Goal: Transaction & Acquisition: Purchase product/service

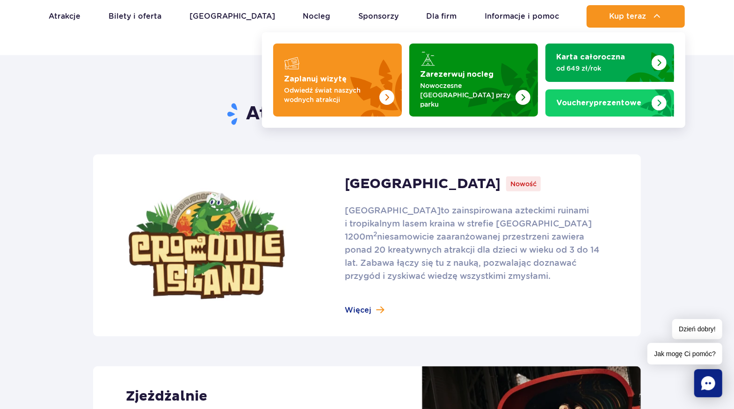
click at [353, 81] on img "Zaplanuj wizytę" at bounding box center [364, 79] width 74 height 73
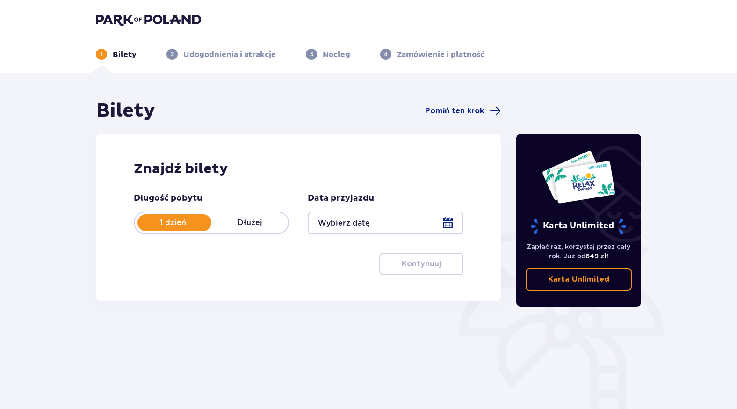
click at [370, 226] on div at bounding box center [385, 222] width 155 height 22
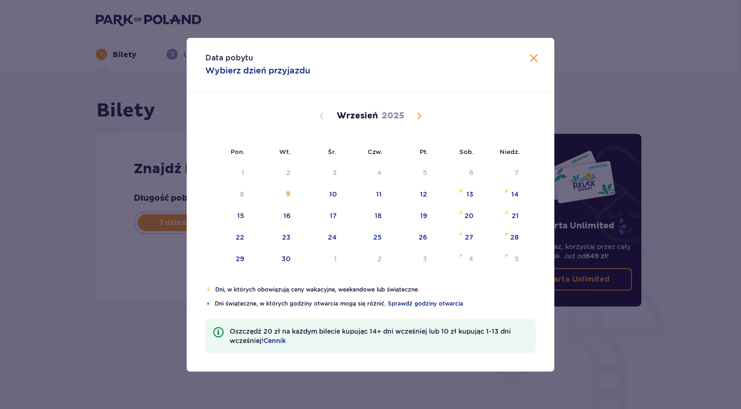
click at [331, 198] on div "10" at bounding box center [332, 193] width 7 height 9
type input "[DATE]"
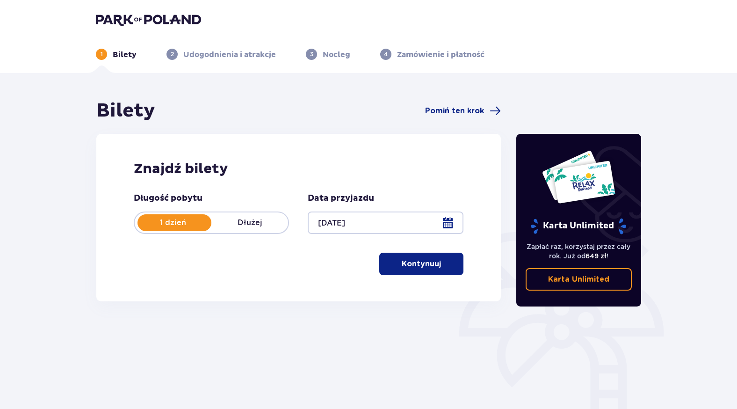
click at [412, 267] on p "Kontynuuj" at bounding box center [421, 264] width 39 height 10
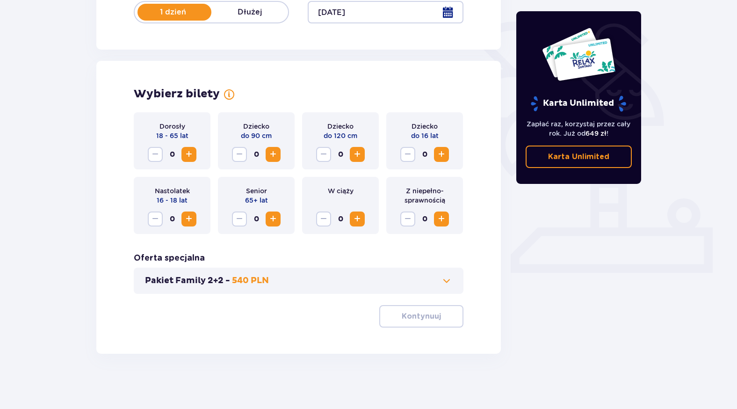
scroll to position [211, 0]
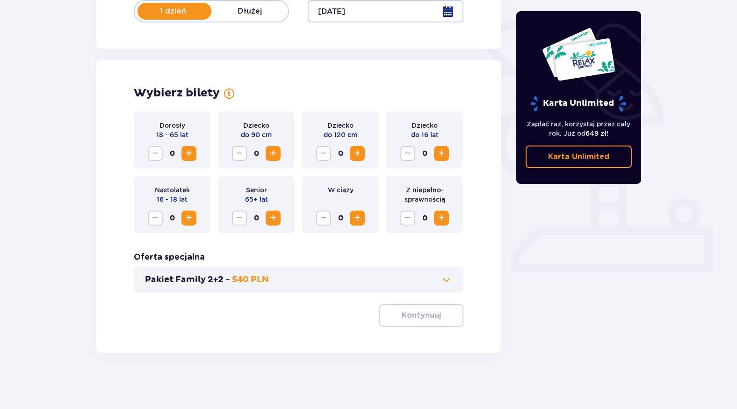
click at [252, 283] on p "540 PLN" at bounding box center [250, 279] width 37 height 11
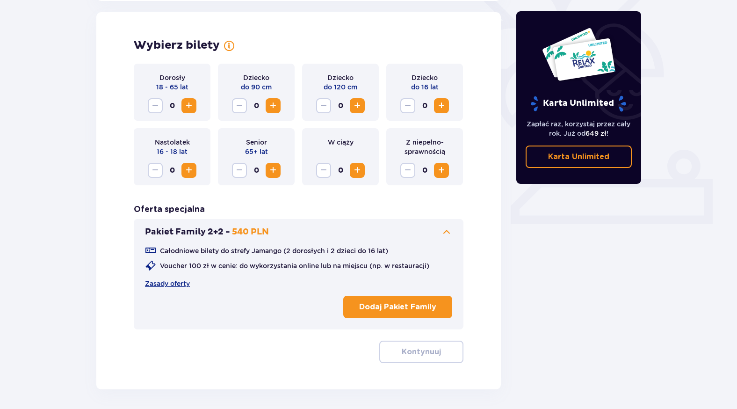
scroll to position [260, 0]
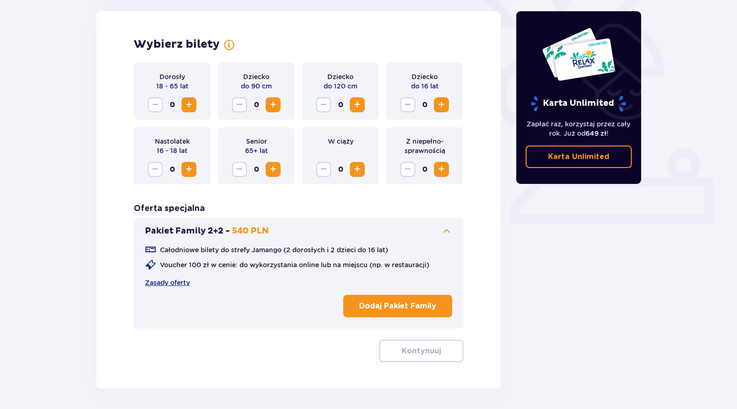
click at [444, 107] on span "Increase" at bounding box center [441, 104] width 11 height 11
click at [403, 309] on p "Dodaj Pakiet Family" at bounding box center [397, 306] width 77 height 10
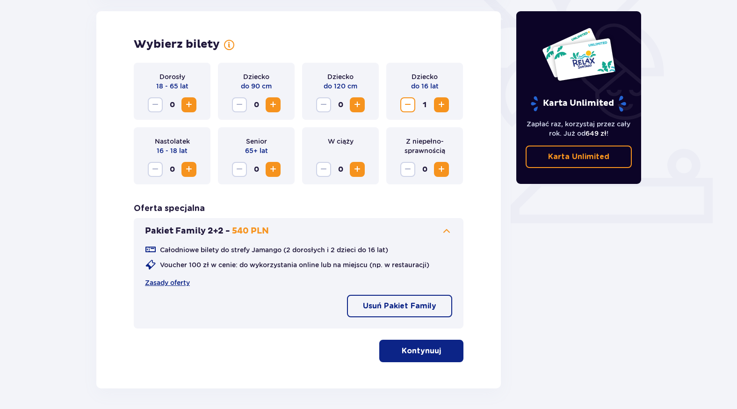
click at [423, 349] on p "Kontynuuj" at bounding box center [421, 351] width 39 height 10
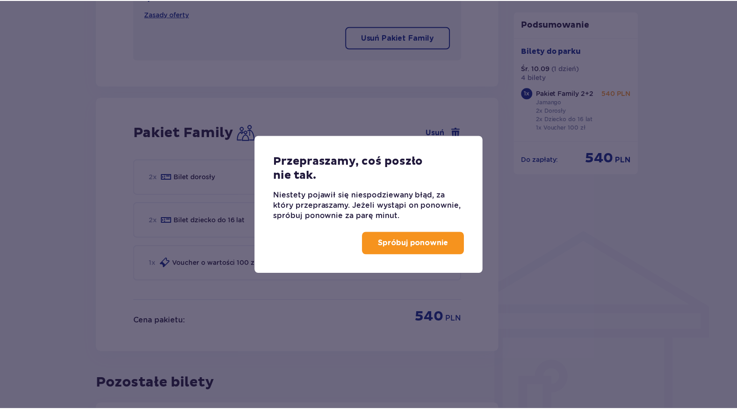
scroll to position [603, 0]
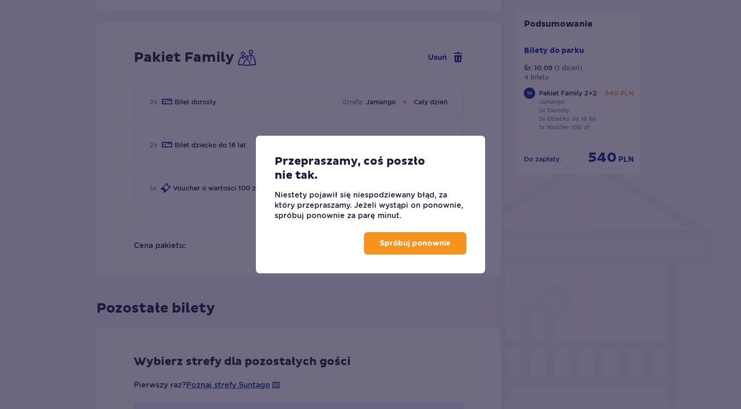
click at [424, 245] on p "Spróbuj ponownie" at bounding box center [415, 243] width 71 height 10
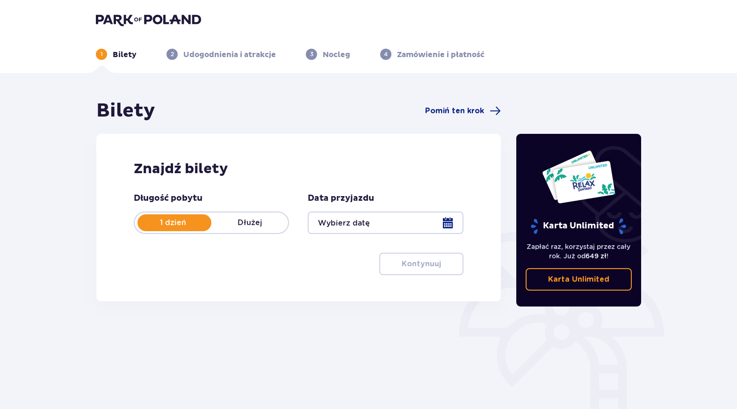
click at [353, 223] on div at bounding box center [385, 222] width 155 height 22
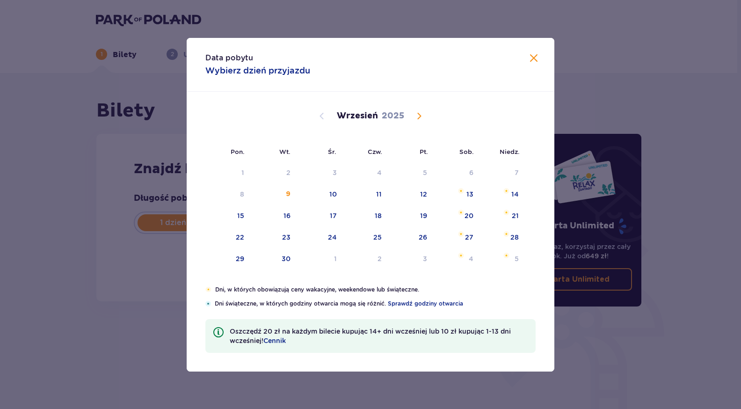
click at [329, 194] on div "10" at bounding box center [332, 193] width 7 height 9
type input "[DATE]"
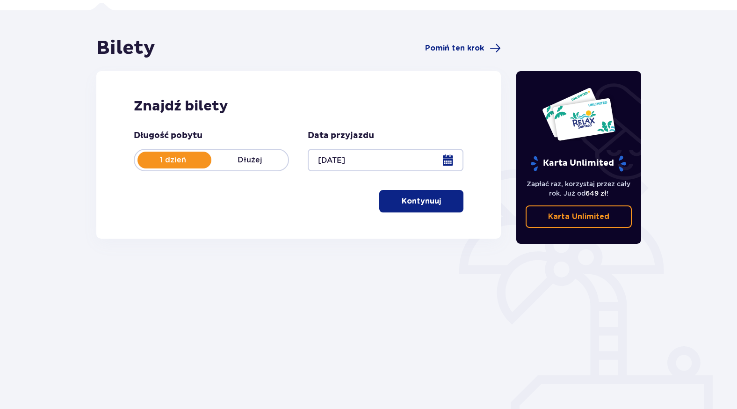
scroll to position [68, 0]
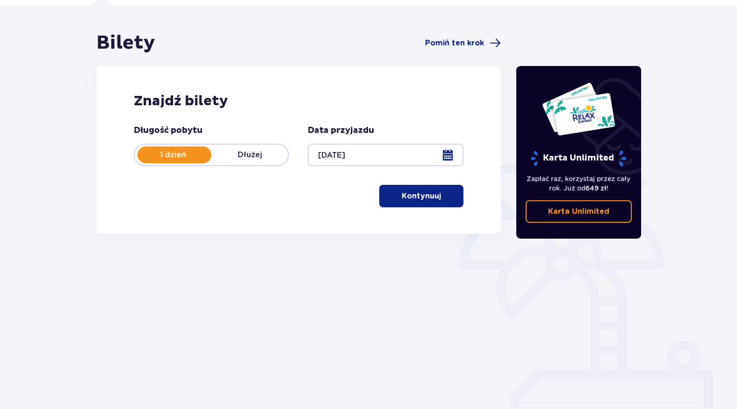
click at [416, 194] on p "Kontynuuj" at bounding box center [421, 196] width 39 height 10
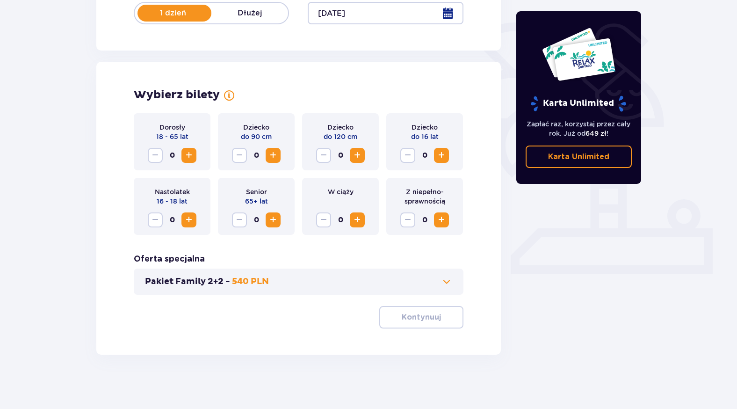
scroll to position [211, 0]
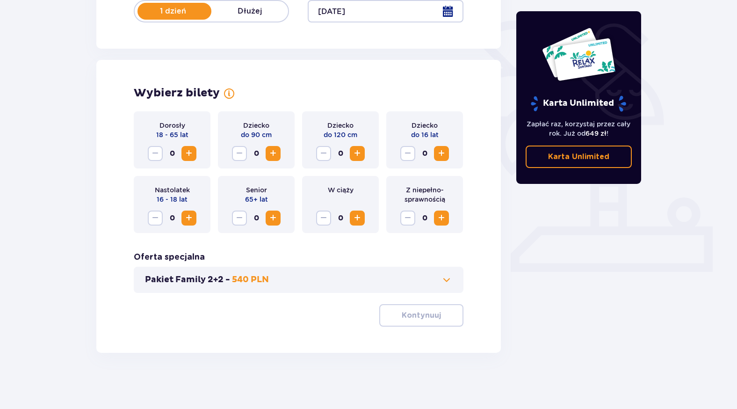
click at [449, 280] on span at bounding box center [446, 279] width 11 height 11
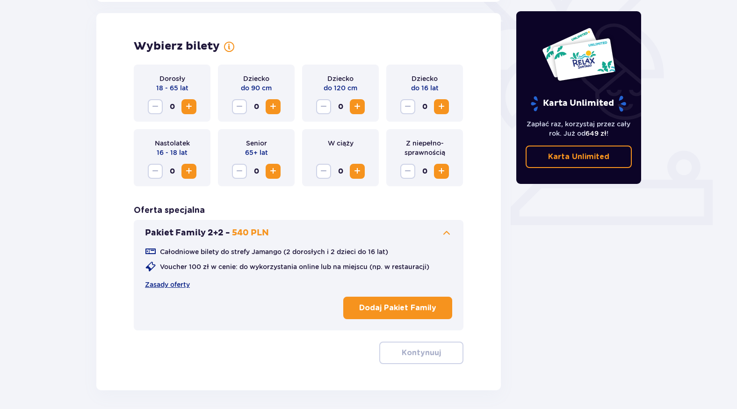
scroll to position [260, 0]
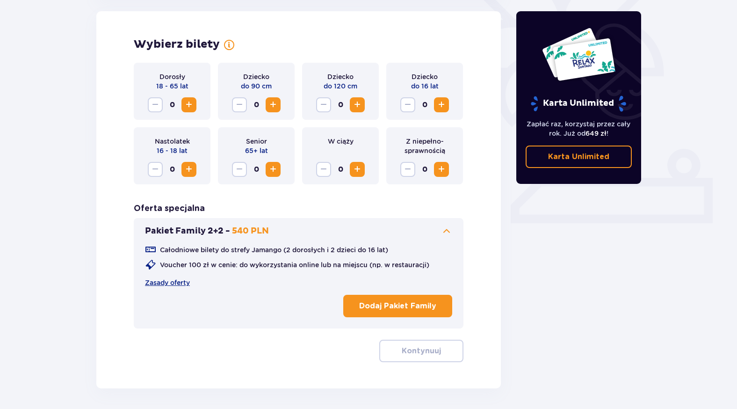
click at [405, 310] on p "Dodaj Pakiet Family" at bounding box center [397, 306] width 77 height 10
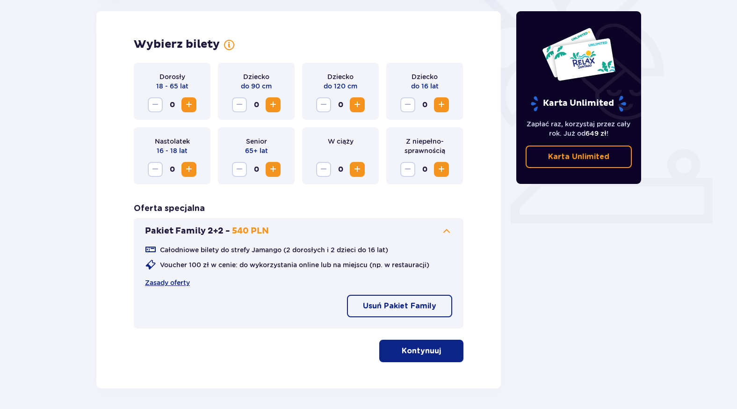
click at [445, 103] on span "Increase" at bounding box center [441, 104] width 11 height 11
click at [430, 352] on p "Kontynuuj" at bounding box center [421, 351] width 39 height 10
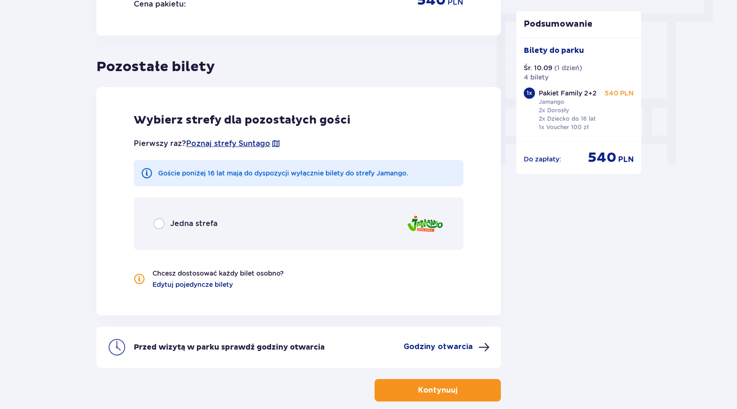
scroll to position [846, 0]
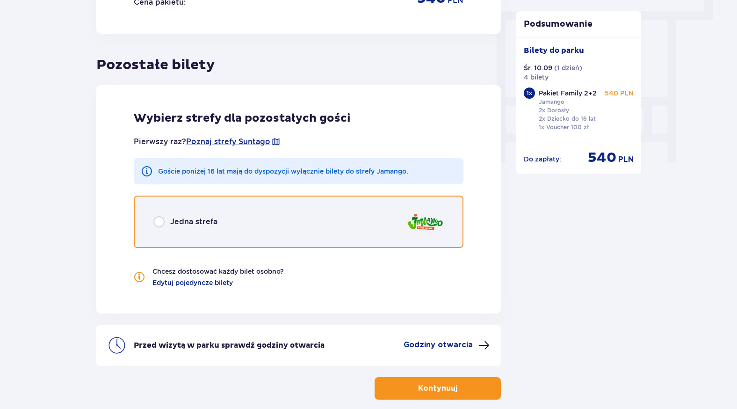
click at [155, 224] on input "radio" at bounding box center [158, 221] width 11 height 11
radio input "true"
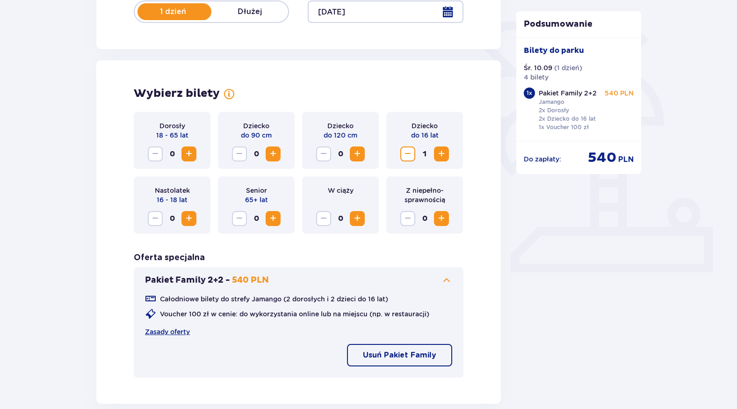
scroll to position [211, 0]
click at [188, 151] on span "Increase" at bounding box center [188, 153] width 11 height 11
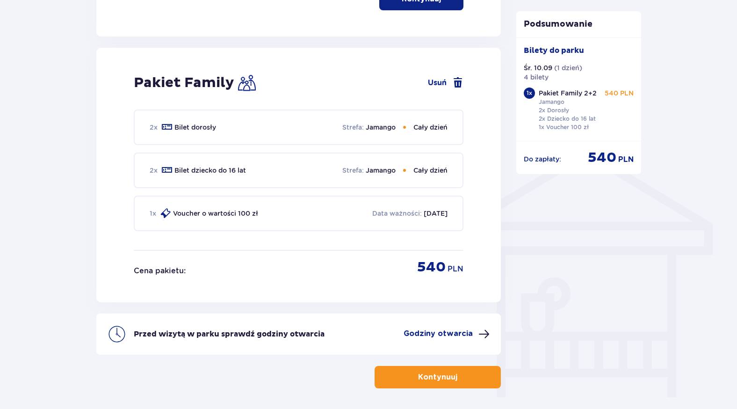
scroll to position [647, 0]
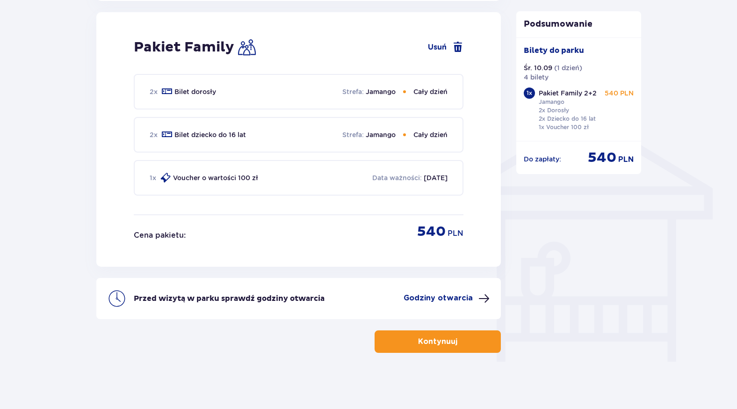
click at [454, 341] on span "button" at bounding box center [459, 341] width 11 height 11
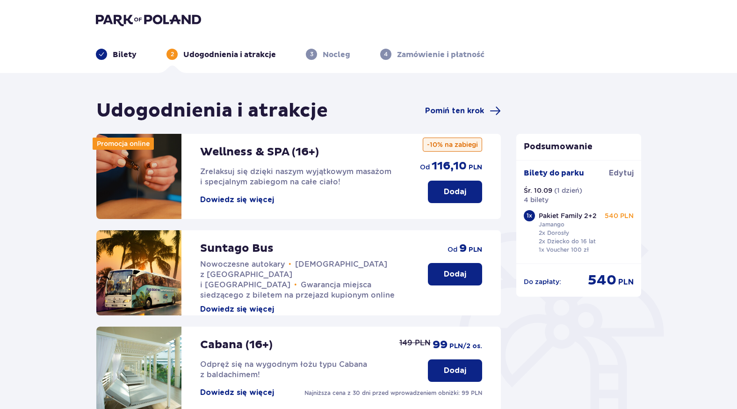
click at [101, 54] on span at bounding box center [101, 54] width 7 height 7
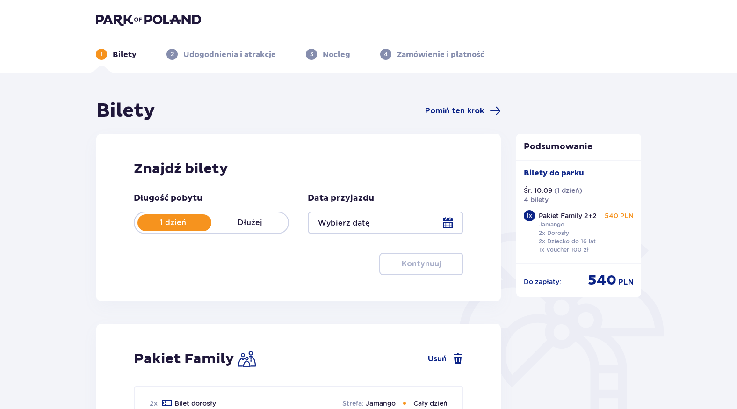
type input "[DATE]"
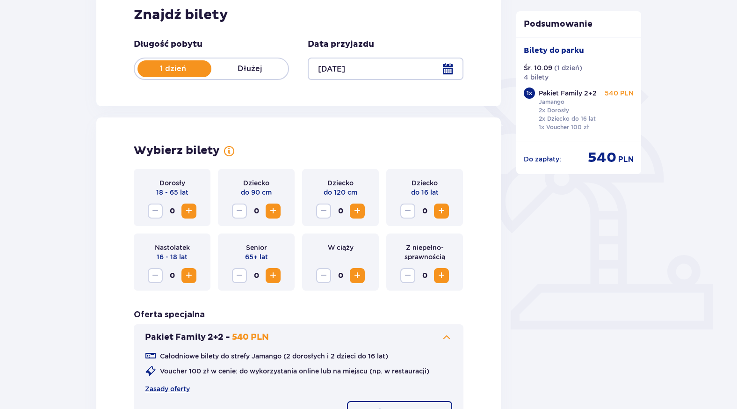
scroll to position [154, 0]
click at [444, 210] on span "Increase" at bounding box center [441, 210] width 11 height 11
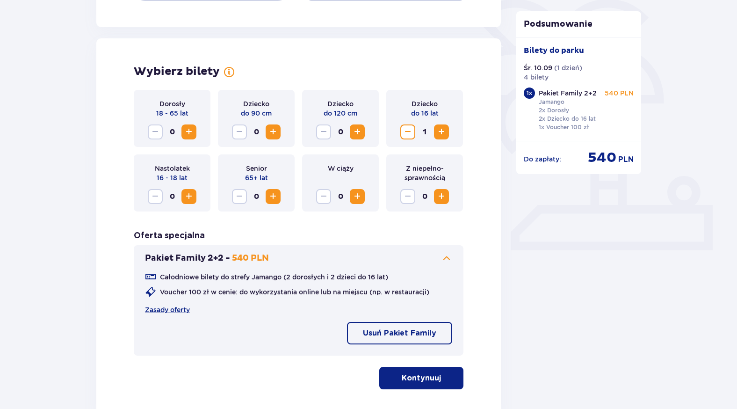
scroll to position [230, 0]
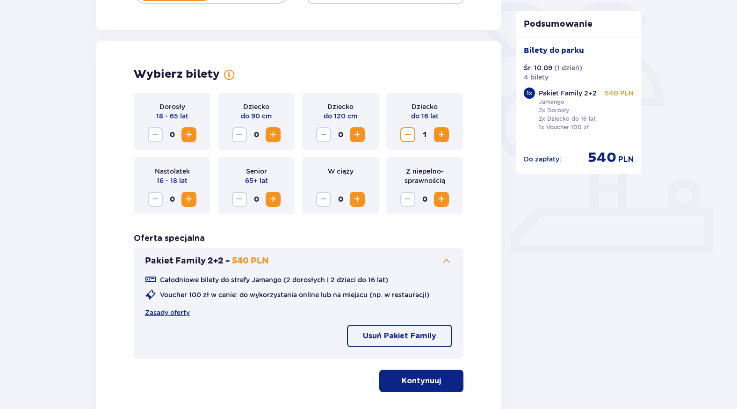
click at [187, 130] on span "Increase" at bounding box center [188, 134] width 11 height 11
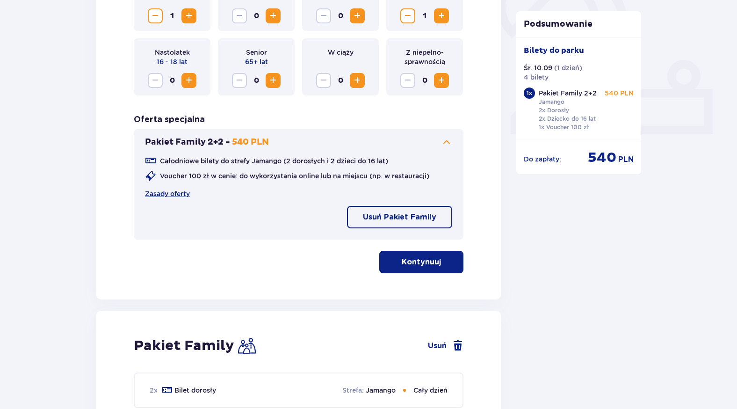
click at [435, 263] on p "Kontynuuj" at bounding box center [421, 262] width 39 height 10
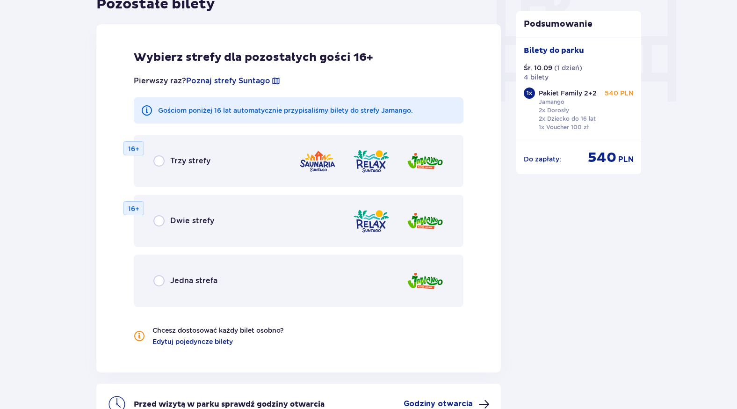
scroll to position [909, 0]
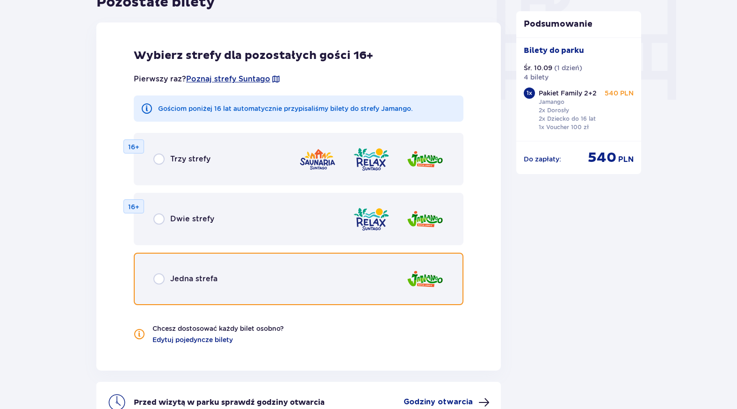
click at [158, 276] on input "radio" at bounding box center [158, 278] width 11 height 11
radio input "true"
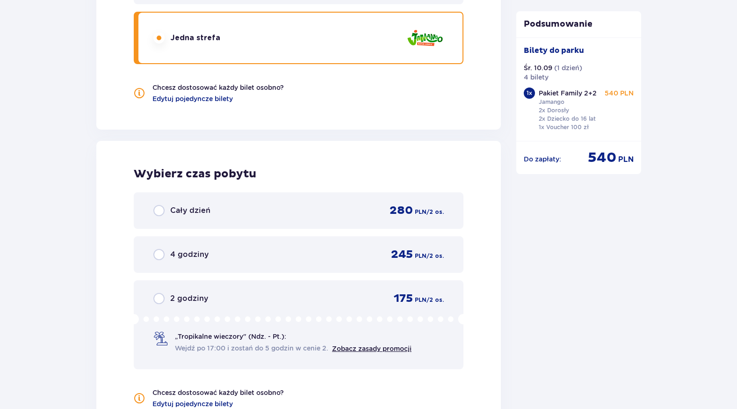
scroll to position [1150, 0]
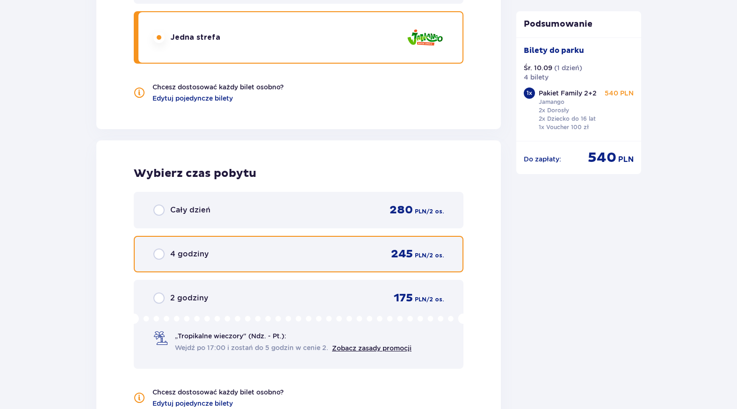
click at [160, 254] on input "radio" at bounding box center [158, 253] width 11 height 11
radio input "true"
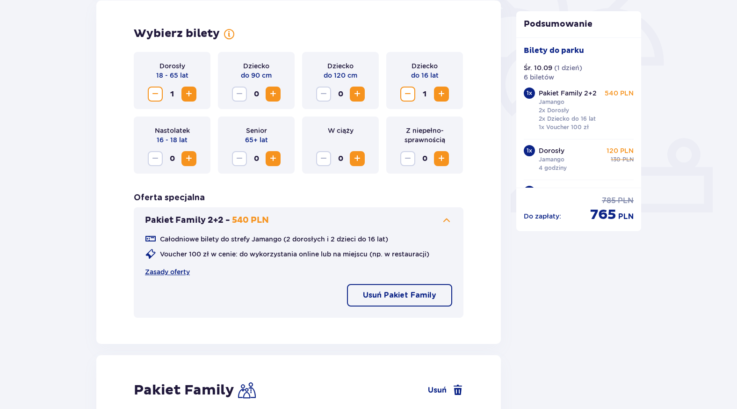
scroll to position [270, 0]
click at [151, 89] on span "Decrease" at bounding box center [155, 94] width 11 height 11
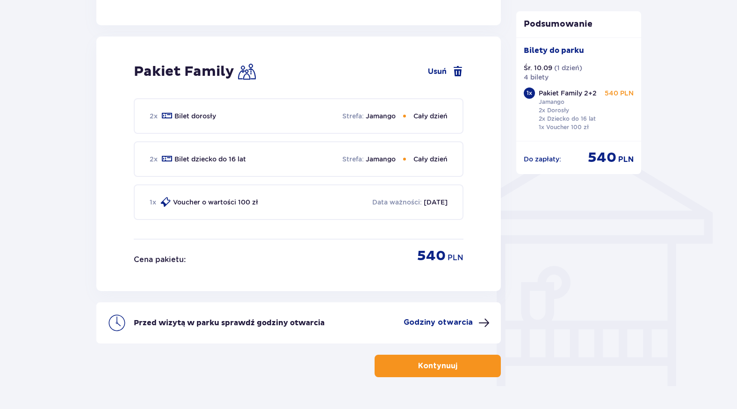
scroll to position [647, 0]
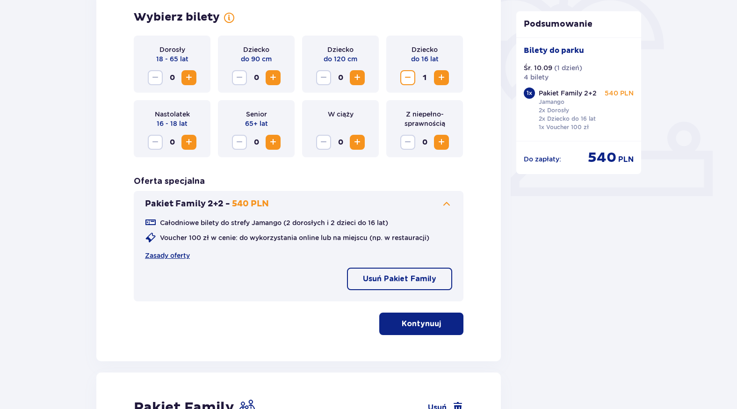
click at [432, 324] on p "Kontynuuj" at bounding box center [421, 323] width 39 height 10
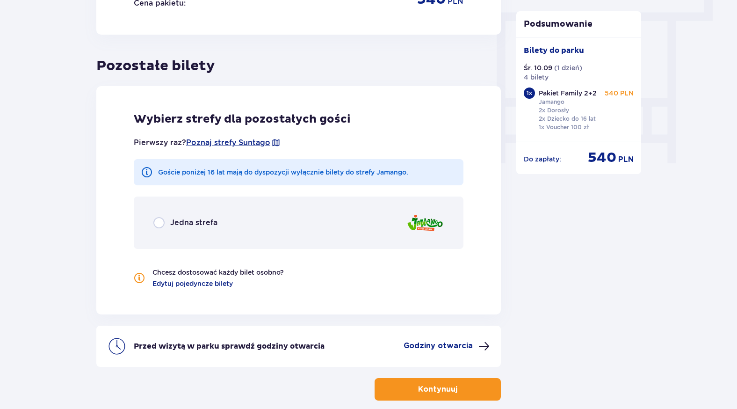
scroll to position [893, 0]
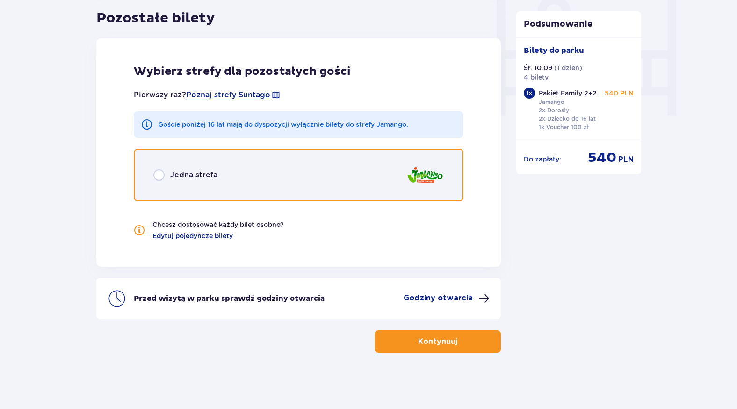
click at [159, 176] on input "radio" at bounding box center [158, 174] width 11 height 11
radio input "true"
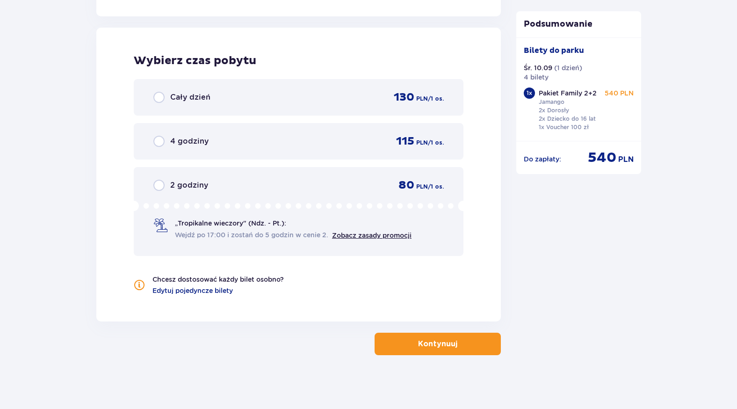
scroll to position [1146, 0]
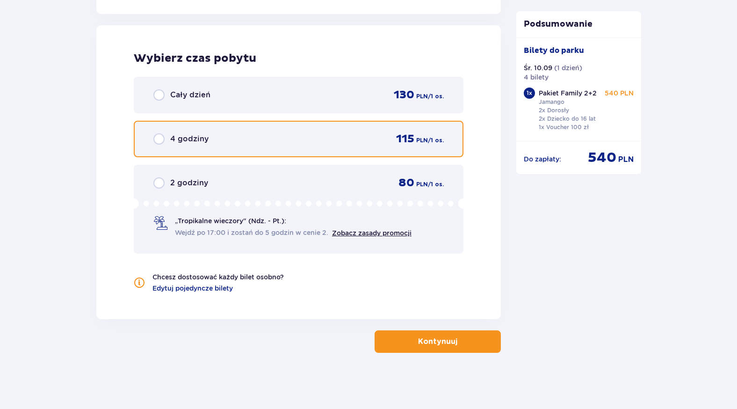
click at [160, 142] on input "radio" at bounding box center [158, 138] width 11 height 11
radio input "true"
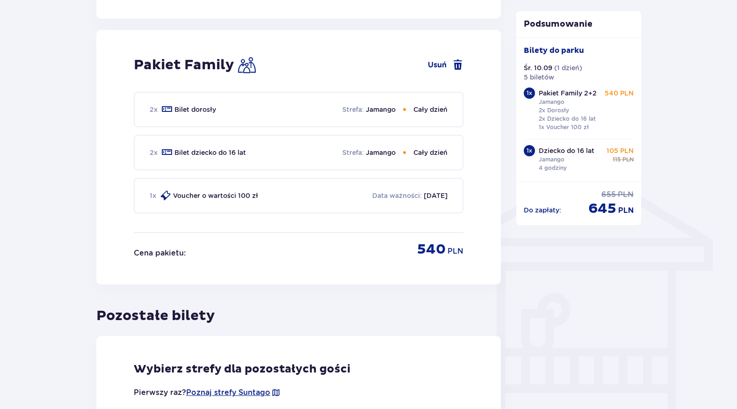
scroll to position [589, 0]
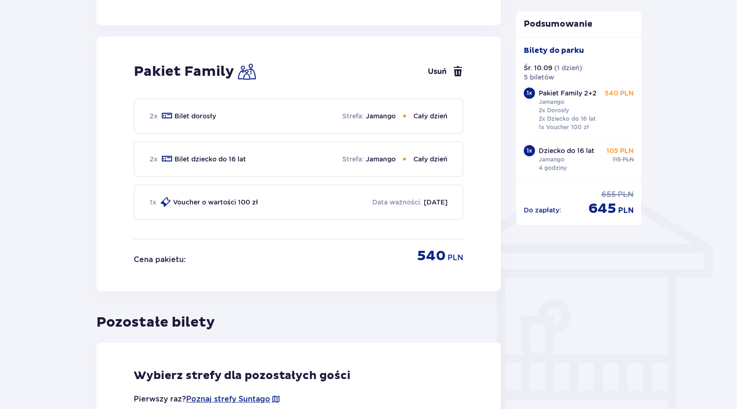
click at [460, 75] on span at bounding box center [457, 71] width 11 height 11
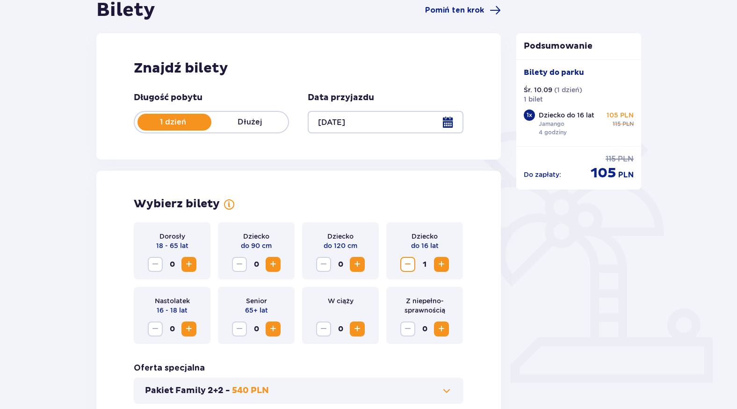
scroll to position [101, 0]
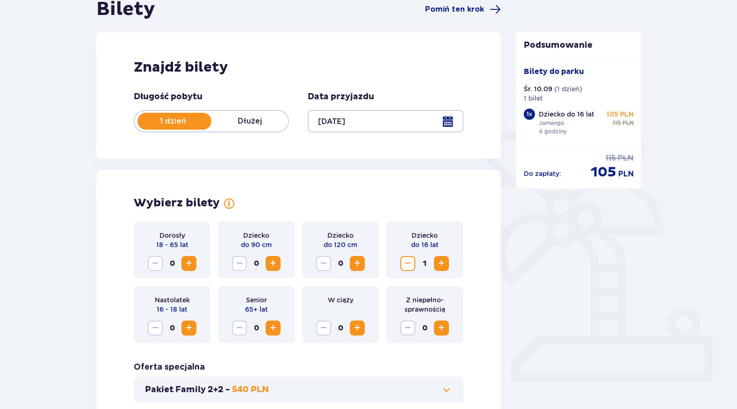
click at [444, 263] on span "Increase" at bounding box center [441, 263] width 11 height 11
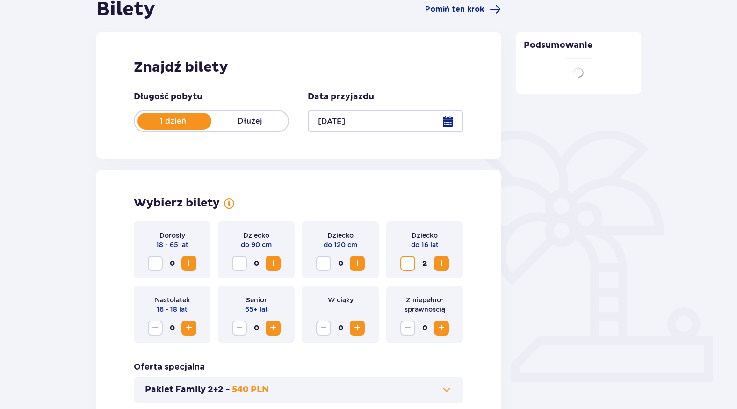
click at [443, 261] on span "Increase" at bounding box center [441, 263] width 11 height 11
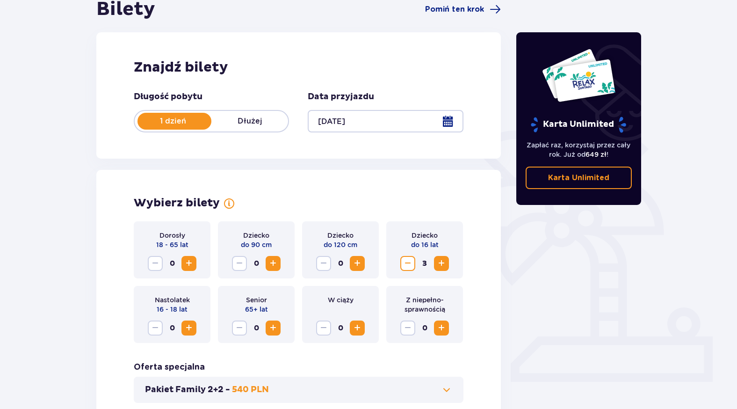
click at [188, 262] on span "Increase" at bounding box center [188, 263] width 11 height 11
click at [189, 262] on span "Increase" at bounding box center [188, 263] width 11 height 11
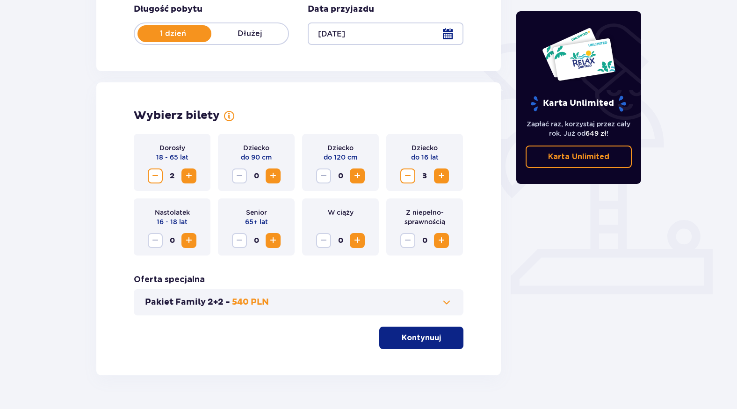
scroll to position [211, 0]
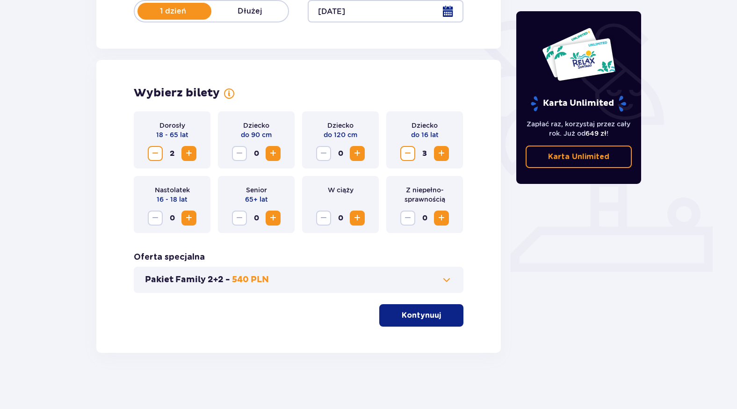
click at [429, 313] on p "Kontynuuj" at bounding box center [421, 315] width 39 height 10
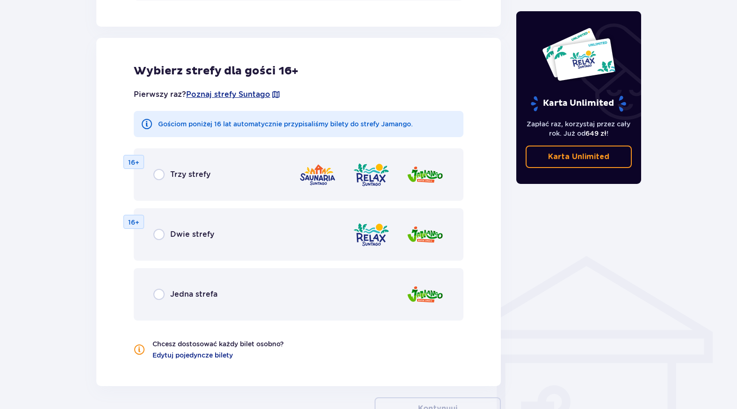
scroll to position [519, 0]
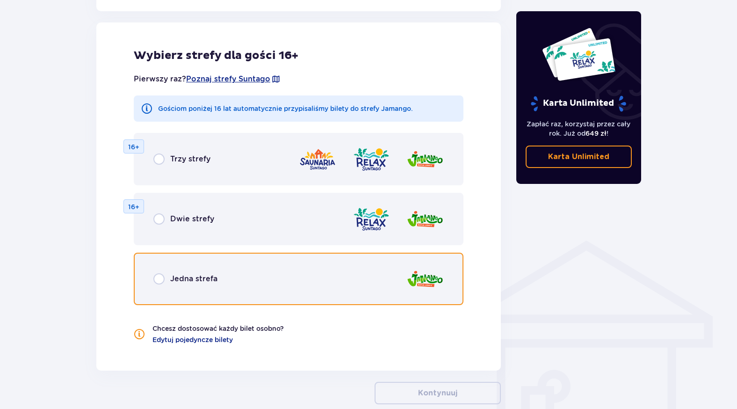
click at [153, 281] on input "radio" at bounding box center [158, 278] width 11 height 11
radio input "true"
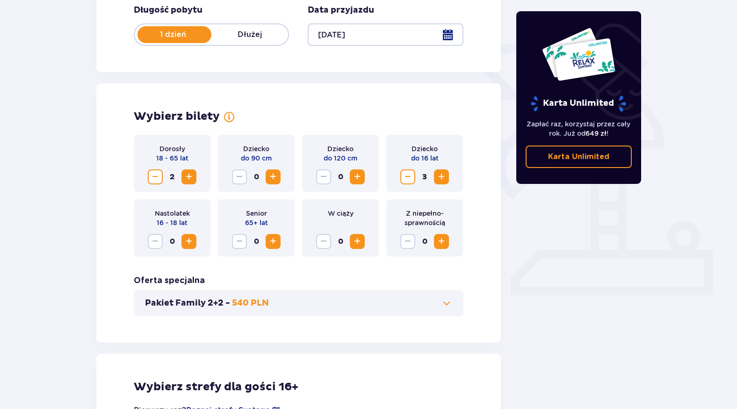
scroll to position [187, 0]
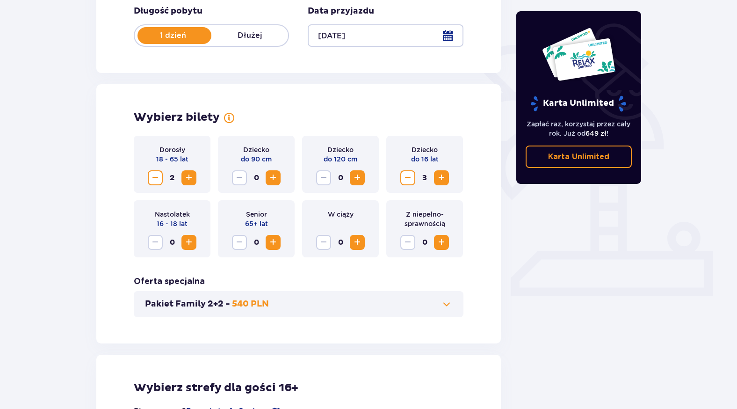
click at [154, 177] on span "Decrease" at bounding box center [155, 177] width 11 height 11
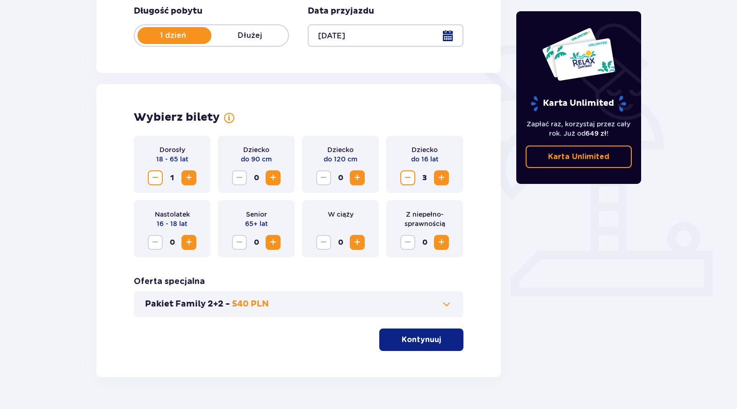
click at [151, 179] on span "Decrease" at bounding box center [155, 177] width 11 height 11
click at [405, 180] on span "Decrease" at bounding box center [407, 177] width 11 height 11
click at [407, 178] on span "Decrease" at bounding box center [407, 177] width 11 height 11
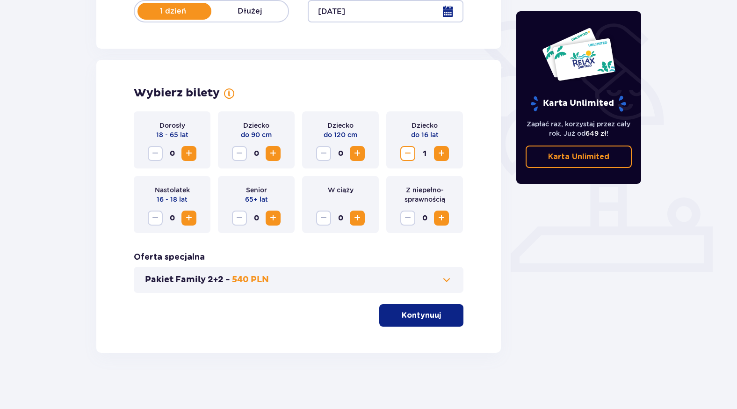
click at [448, 280] on span at bounding box center [446, 279] width 11 height 11
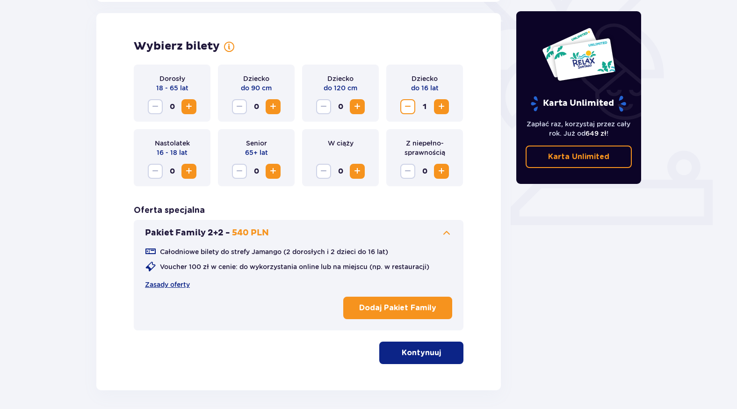
scroll to position [260, 0]
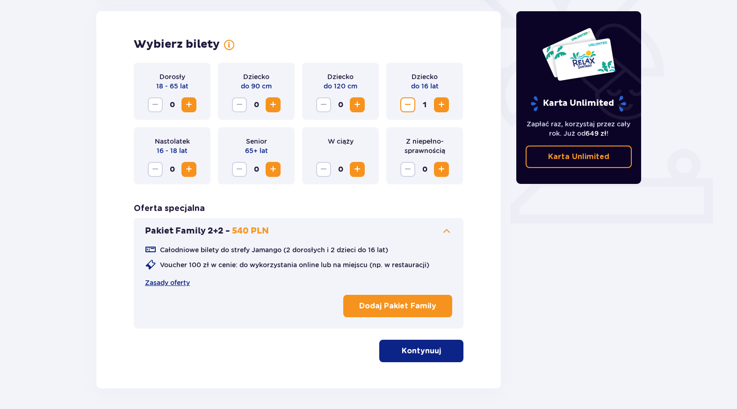
click at [402, 310] on p "Dodaj Pakiet Family" at bounding box center [397, 306] width 77 height 10
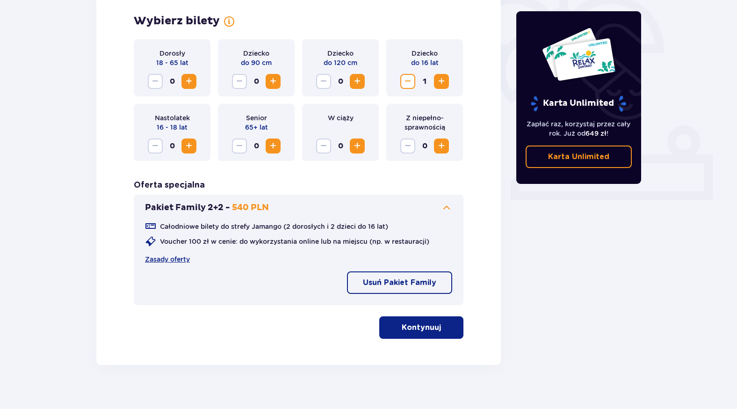
scroll to position [296, 0]
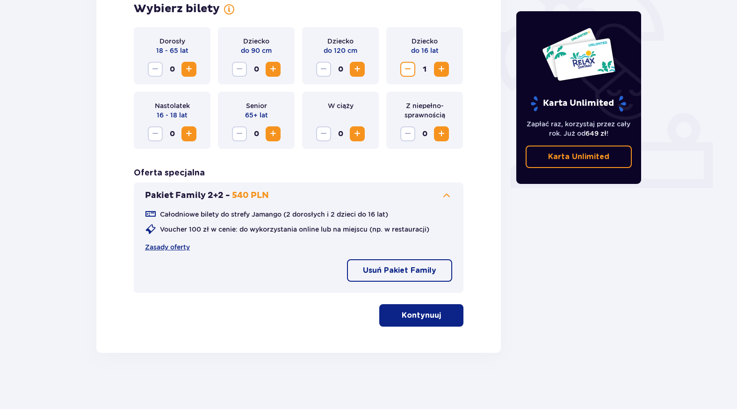
click at [437, 317] on span "button" at bounding box center [442, 315] width 11 height 11
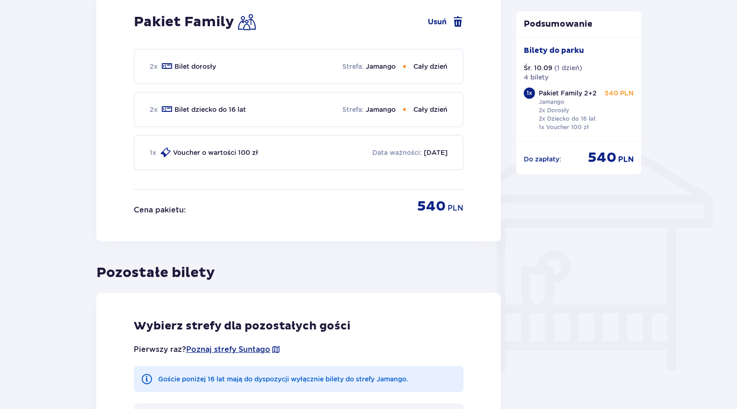
scroll to position [640, 0]
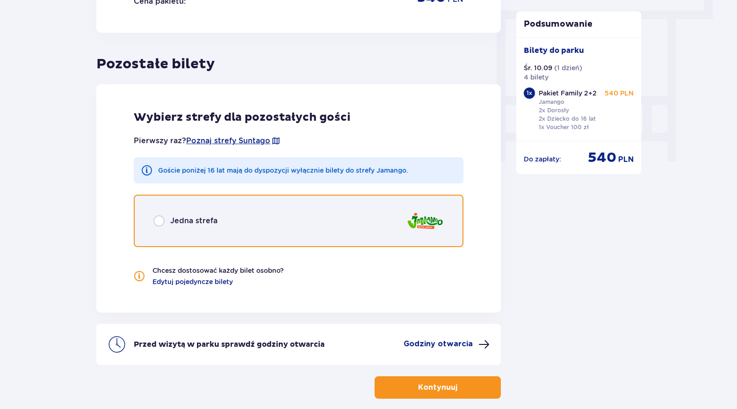
click at [159, 224] on input "radio" at bounding box center [158, 220] width 11 height 11
radio input "true"
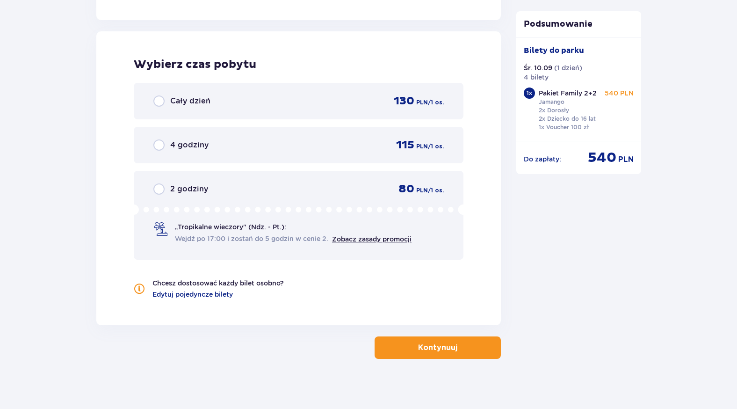
scroll to position [1146, 0]
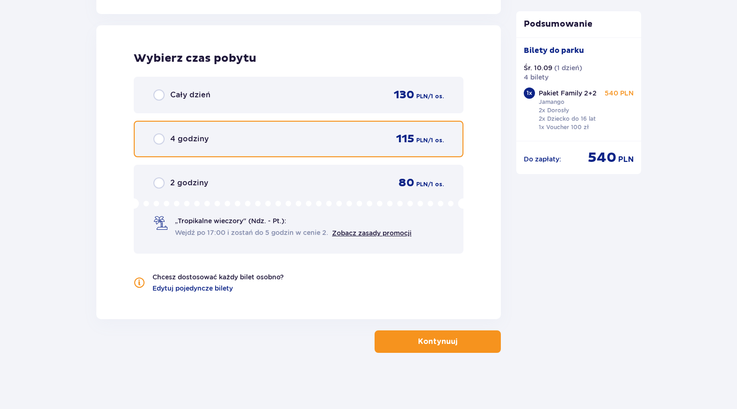
click at [164, 134] on input "radio" at bounding box center [158, 138] width 11 height 11
radio input "true"
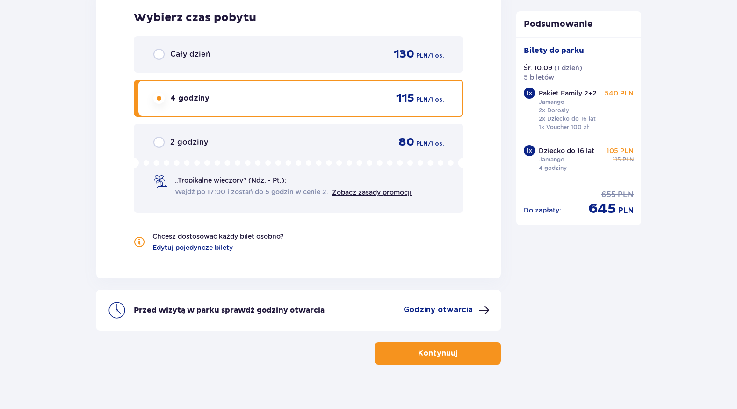
scroll to position [1198, 0]
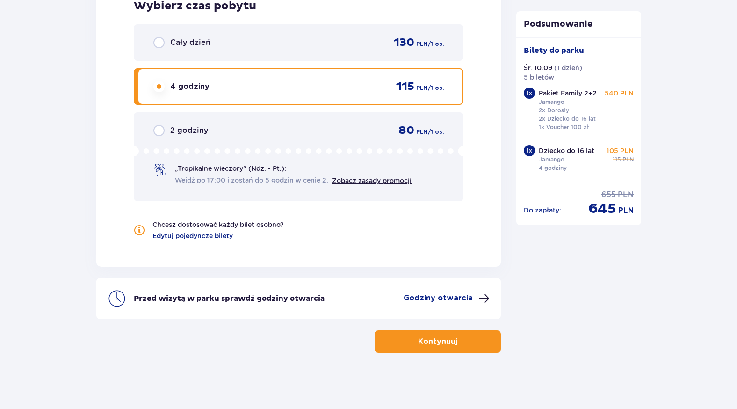
click at [454, 341] on span "button" at bounding box center [459, 341] width 11 height 11
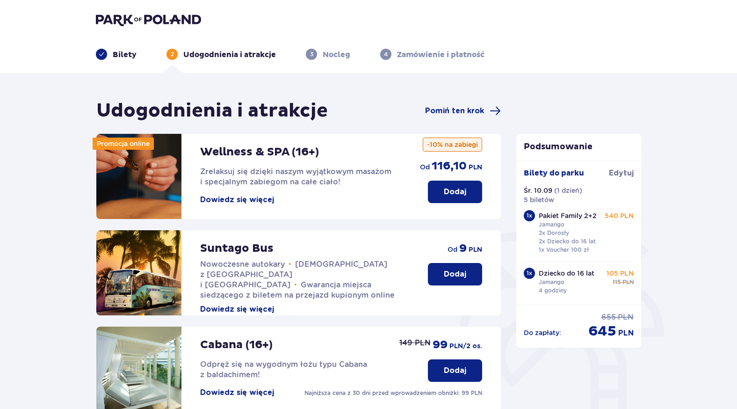
click at [464, 111] on span "Pomiń ten krok" at bounding box center [454, 111] width 59 height 10
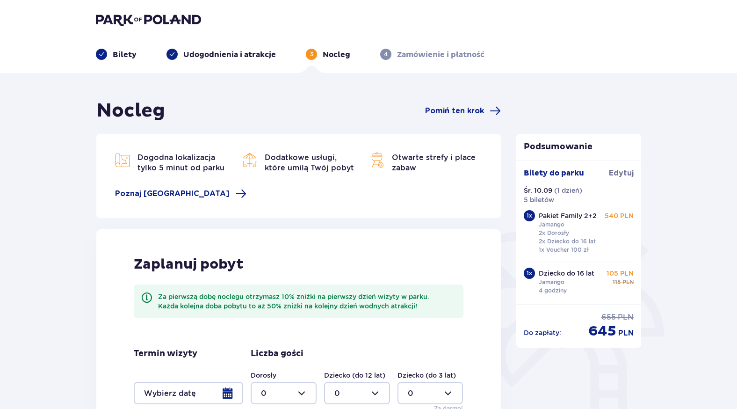
click at [115, 56] on p "Bilety" at bounding box center [125, 55] width 24 height 10
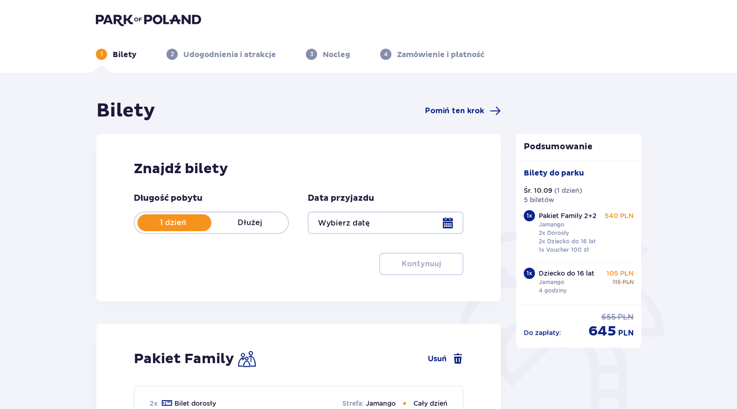
type input "[DATE]"
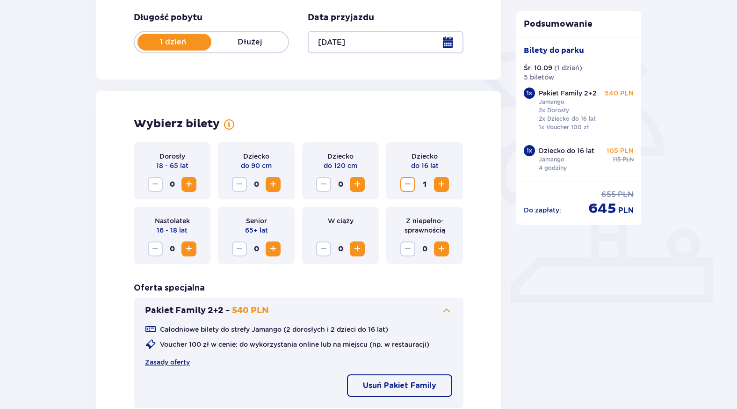
scroll to position [181, 0]
click at [187, 187] on span "Increase" at bounding box center [188, 183] width 11 height 11
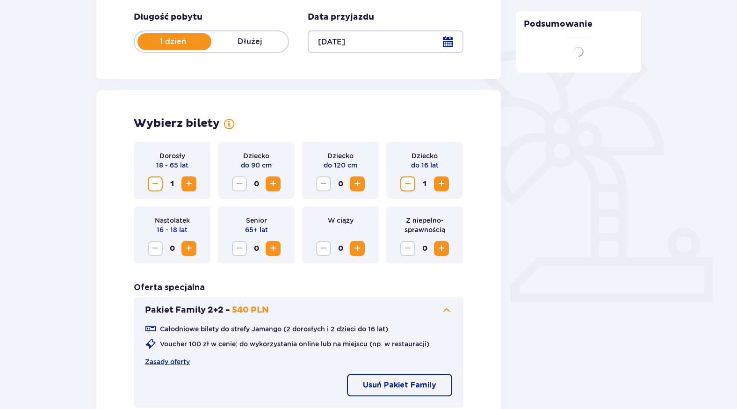
click at [189, 180] on span "Increase" at bounding box center [188, 183] width 11 height 11
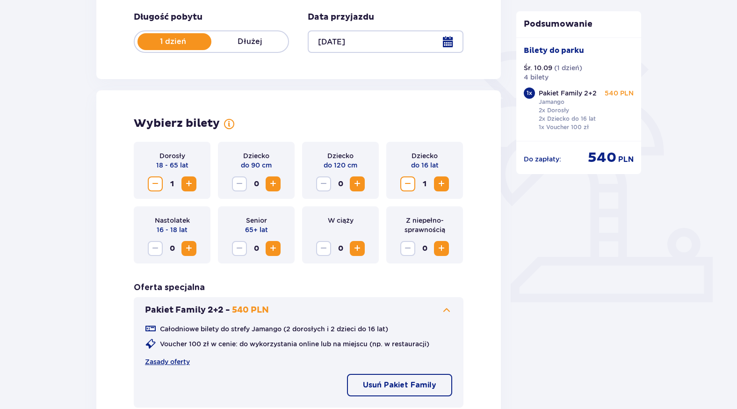
click at [191, 186] on span "Increase" at bounding box center [188, 183] width 11 height 11
click at [442, 182] on span "Increase" at bounding box center [441, 183] width 11 height 11
click at [440, 185] on span "Increase" at bounding box center [441, 183] width 11 height 11
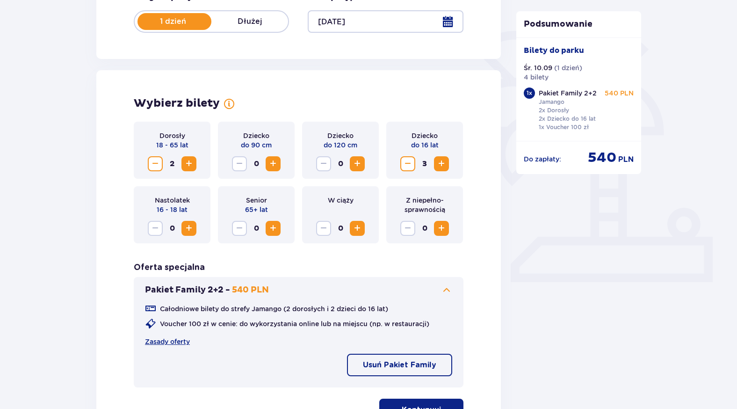
scroll to position [241, 0]
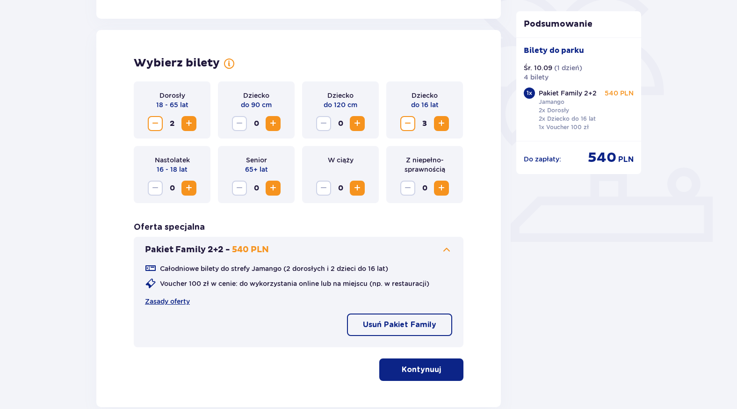
click at [420, 325] on p "Usuń Pakiet Family" at bounding box center [399, 324] width 73 height 10
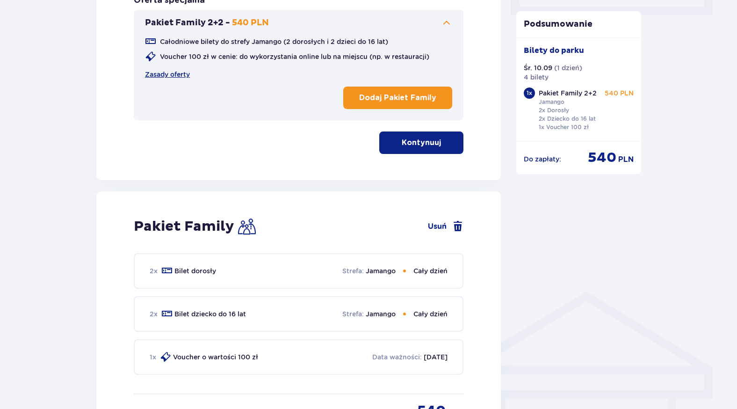
scroll to position [470, 0]
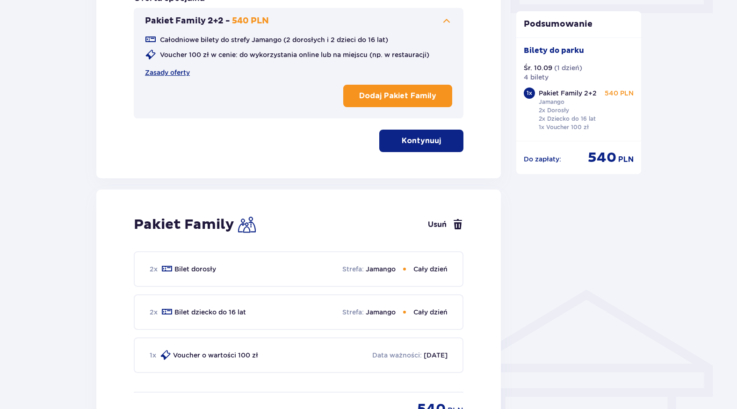
click at [455, 227] on span at bounding box center [457, 224] width 11 height 11
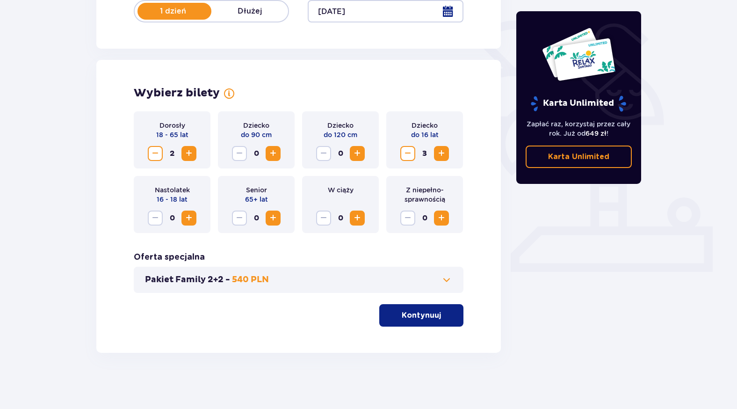
scroll to position [211, 0]
click at [418, 319] on p "Kontynuuj" at bounding box center [421, 315] width 39 height 10
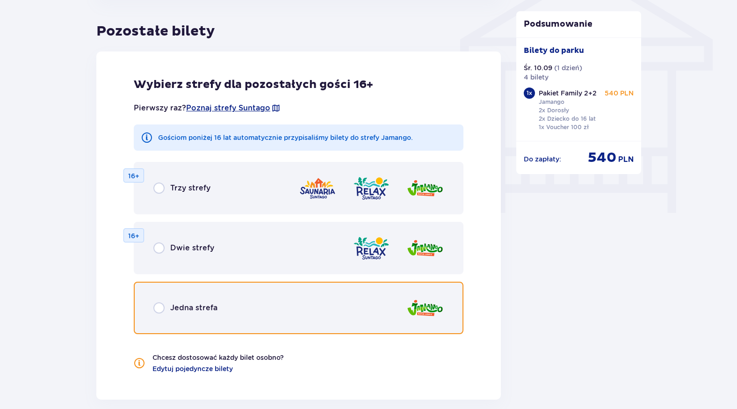
click at [157, 310] on input "radio" at bounding box center [158, 307] width 11 height 11
radio input "true"
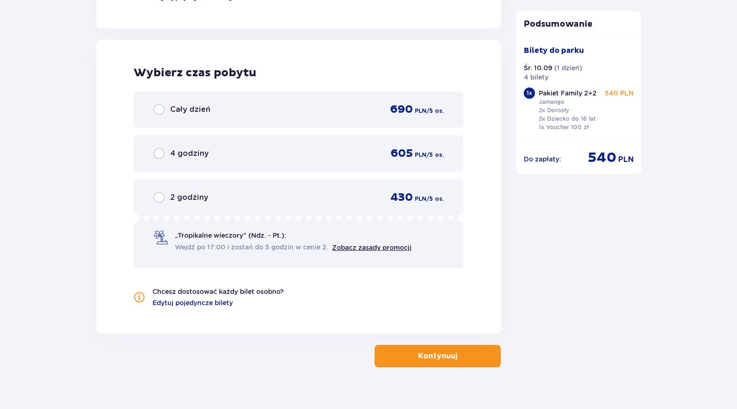
scroll to position [1181, 0]
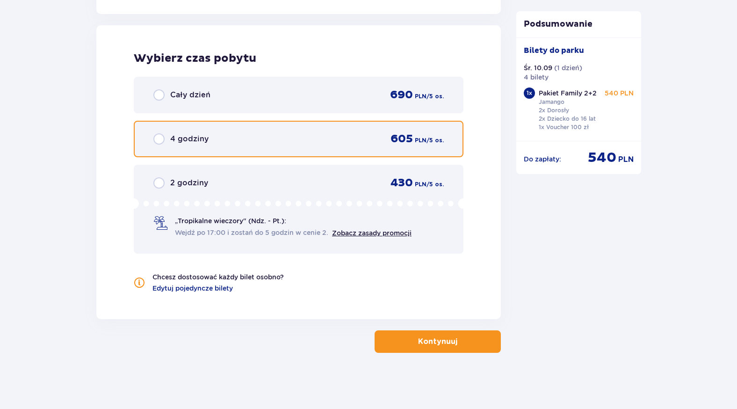
click at [161, 141] on input "radio" at bounding box center [158, 138] width 11 height 11
radio input "true"
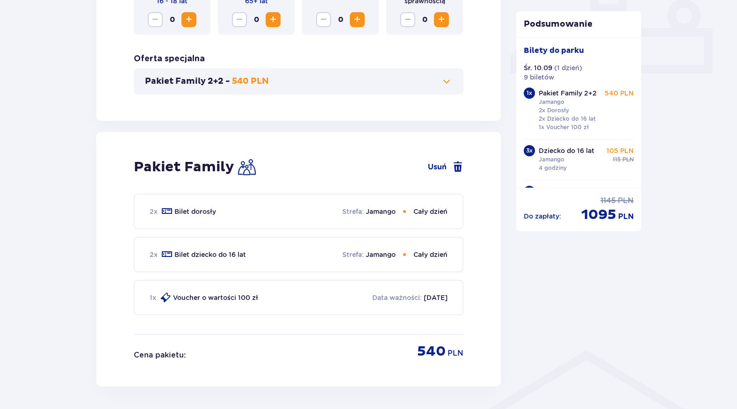
scroll to position [413, 0]
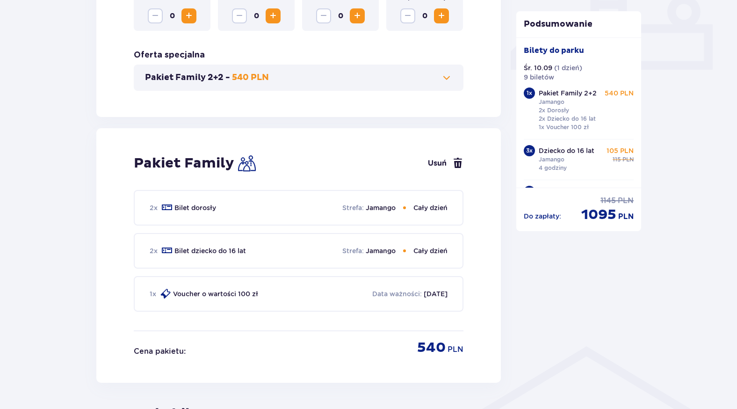
click at [453, 163] on span at bounding box center [457, 163] width 11 height 11
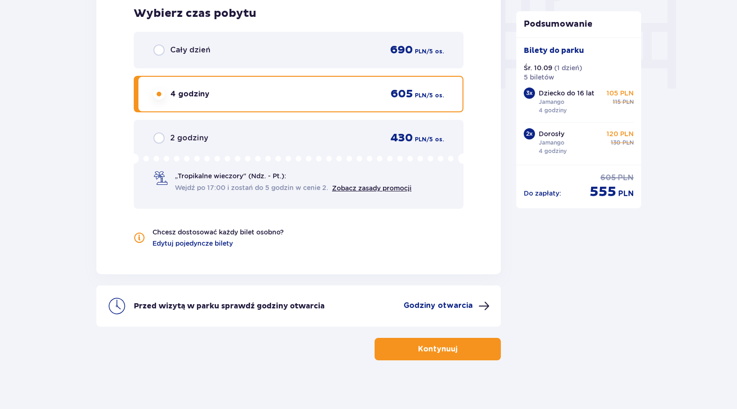
scroll to position [928, 0]
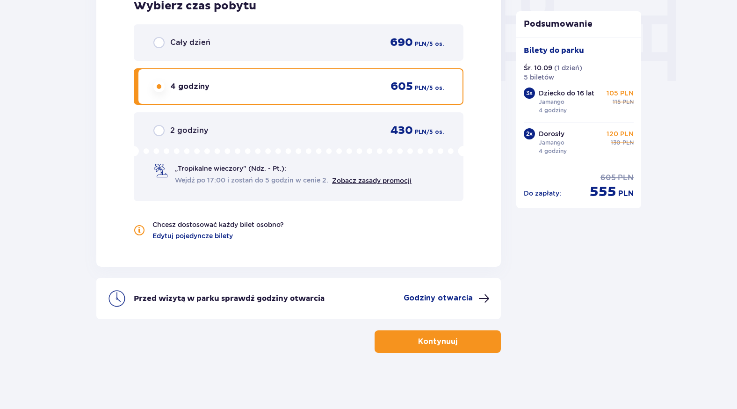
click at [452, 345] on p "Kontynuuj" at bounding box center [437, 341] width 39 height 10
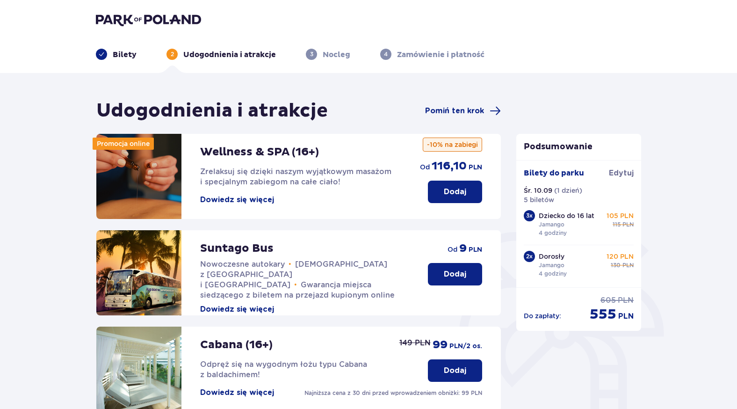
click at [454, 112] on span "Pomiń ten krok" at bounding box center [454, 111] width 59 height 10
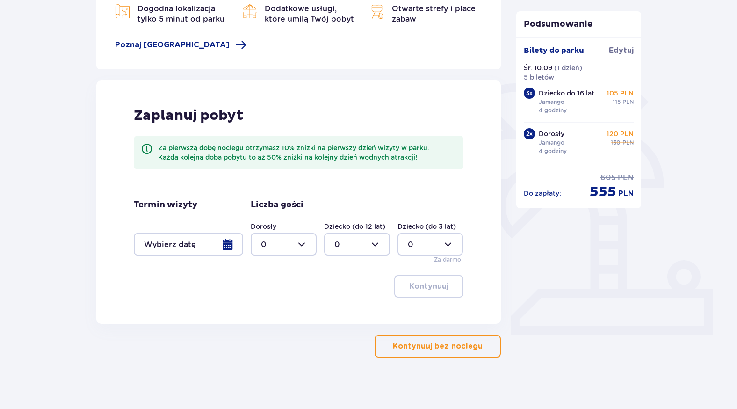
scroll to position [153, 0]
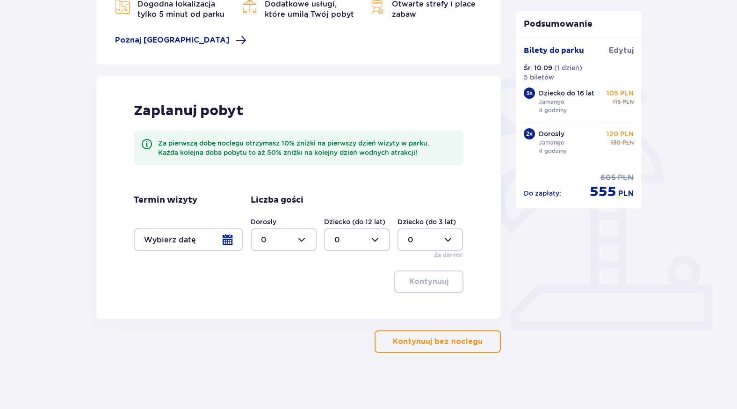
click at [474, 343] on p "Kontynuuj bez noclegu" at bounding box center [438, 341] width 90 height 10
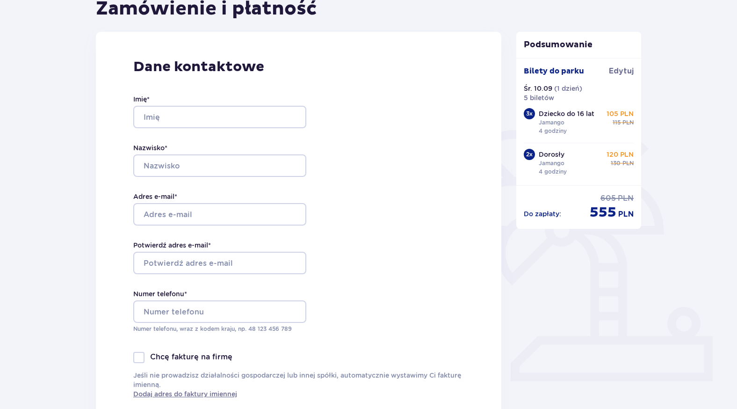
scroll to position [111, 0]
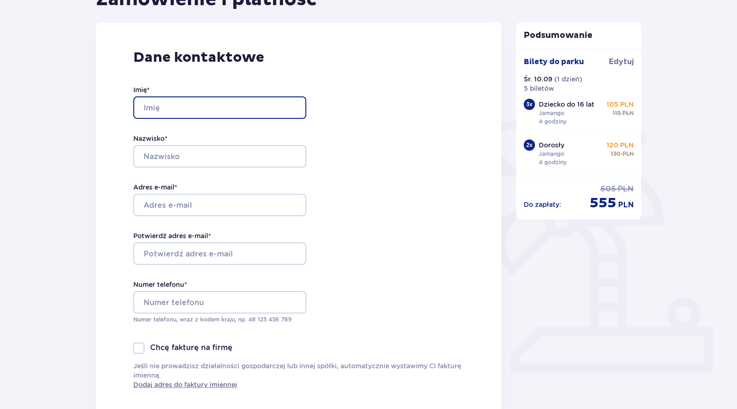
click at [211, 105] on input "Imię *" at bounding box center [219, 107] width 173 height 22
type input "[PERSON_NAME]"
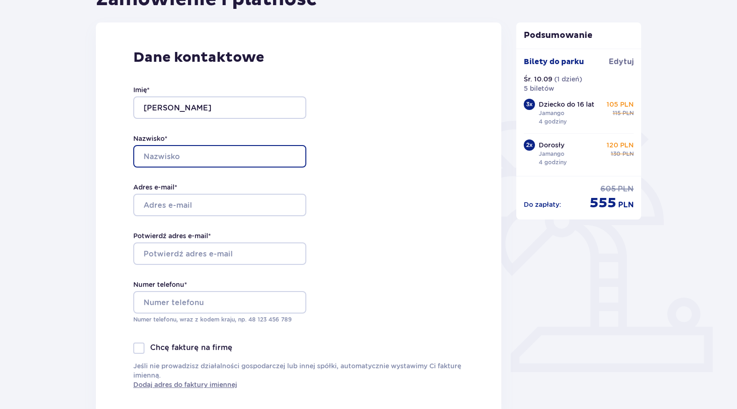
click at [193, 159] on input "Nazwisko *" at bounding box center [219, 156] width 173 height 22
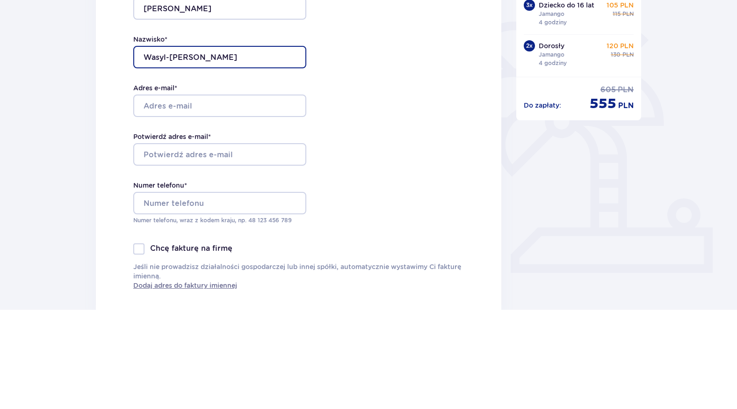
type input "Wasyl-[PERSON_NAME]"
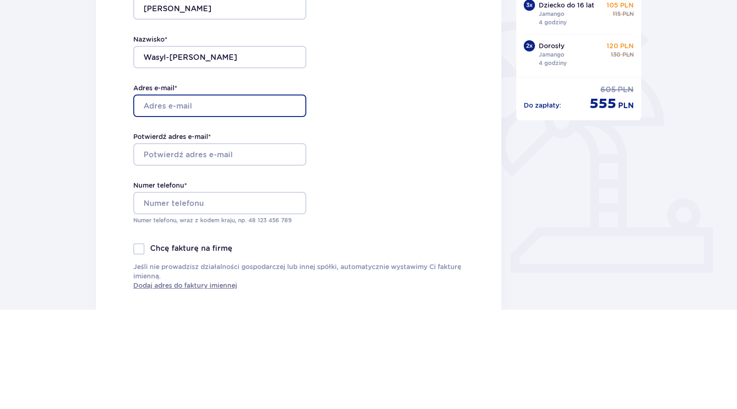
click at [213, 208] on input "Adres e-mail *" at bounding box center [219, 205] width 173 height 22
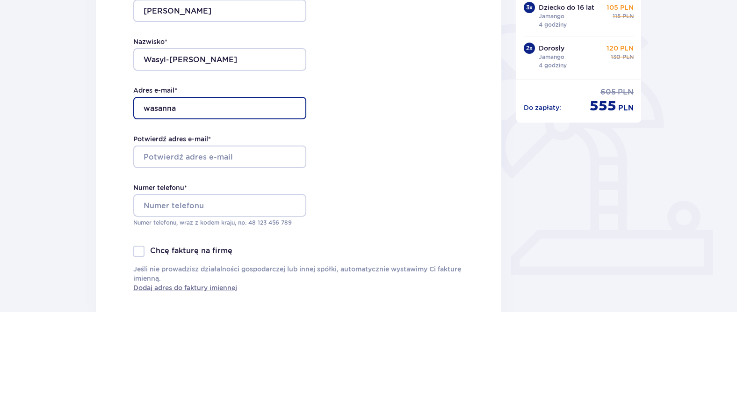
type input "[EMAIL_ADDRESS][DOMAIN_NAME]"
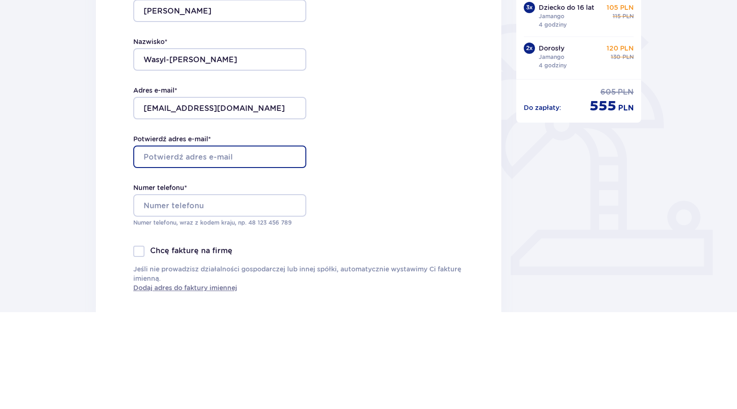
click at [228, 252] on input "Potwierdź adres e-mail *" at bounding box center [219, 253] width 173 height 22
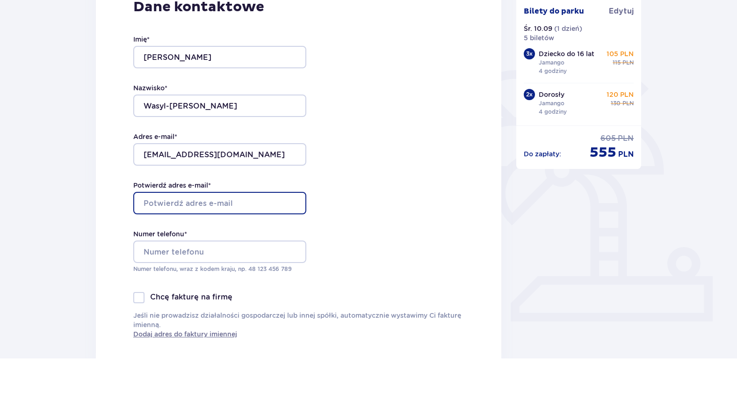
scroll to position [111, 0]
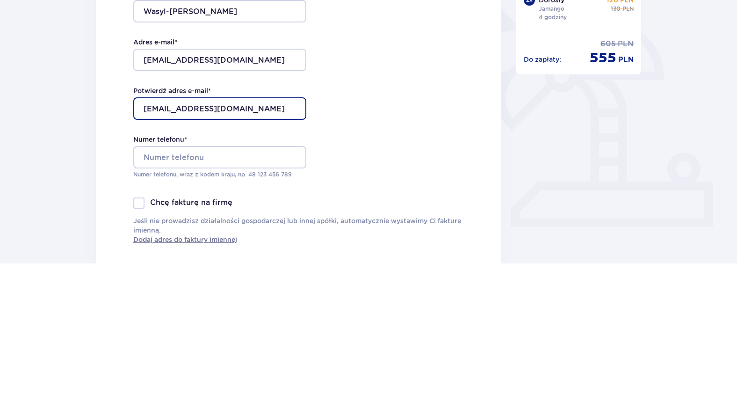
type input "[EMAIL_ADDRESS][DOMAIN_NAME]"
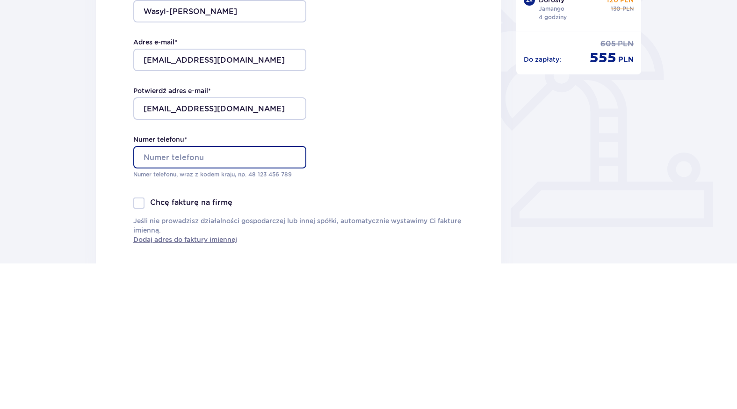
click at [220, 303] on input "Numer telefonu *" at bounding box center [219, 302] width 173 height 22
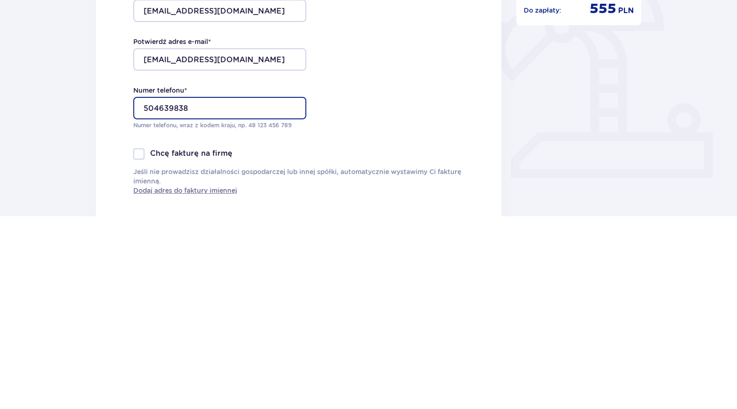
scroll to position [114, 0]
type input "504639838"
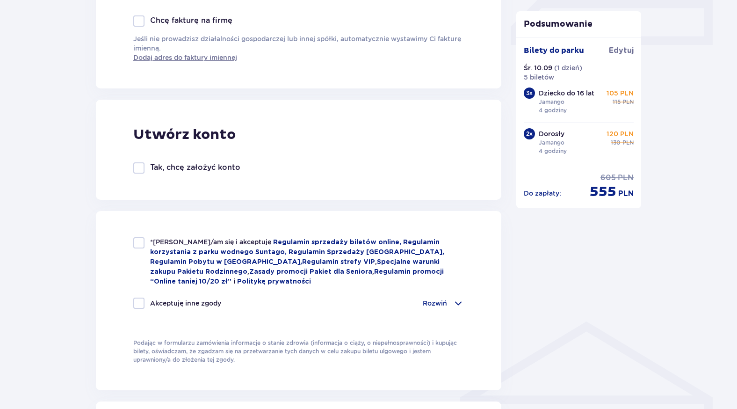
scroll to position [440, 0]
click at [138, 168] on div at bounding box center [138, 166] width 11 height 11
checkbox input "true"
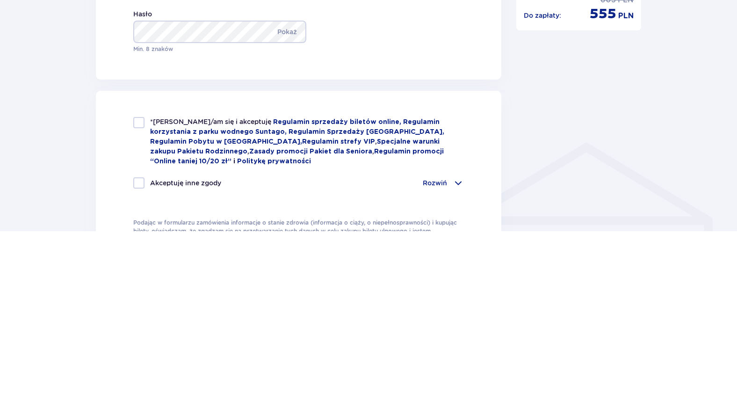
click at [136, 303] on div at bounding box center [138, 300] width 11 height 11
checkbox input "true"
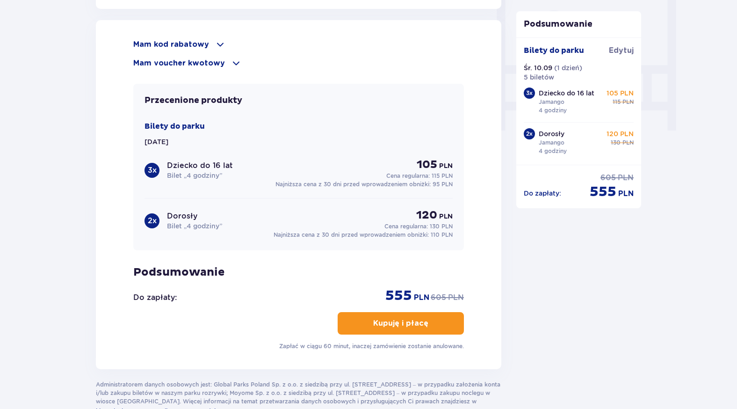
scroll to position [878, 0]
click at [408, 322] on p "Kupuję i płacę" at bounding box center [400, 323] width 55 height 10
